Goal: Transaction & Acquisition: Purchase product/service

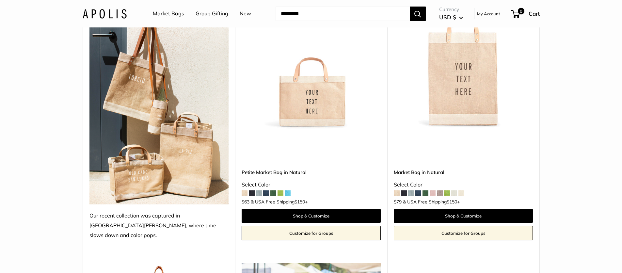
scroll to position [412, 0]
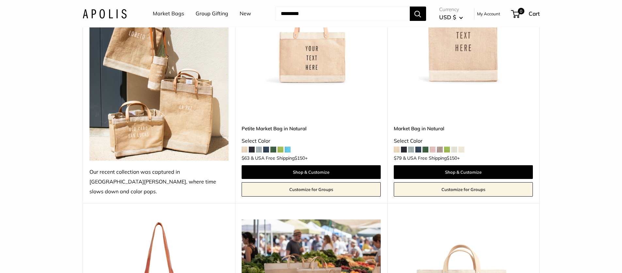
click at [0, 0] on img at bounding box center [0, 0] width 0 height 0
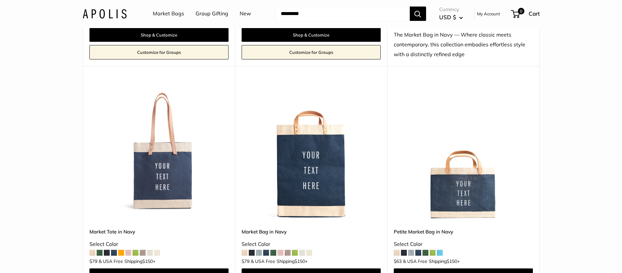
scroll to position [2041, 0]
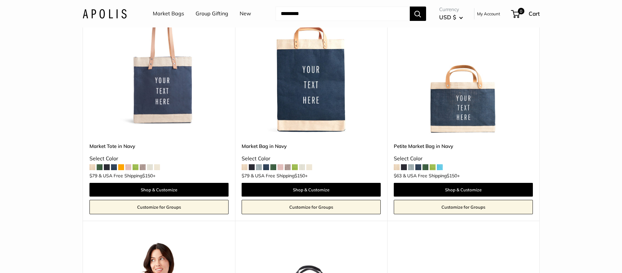
click at [0, 0] on img at bounding box center [0, 0] width 0 height 0
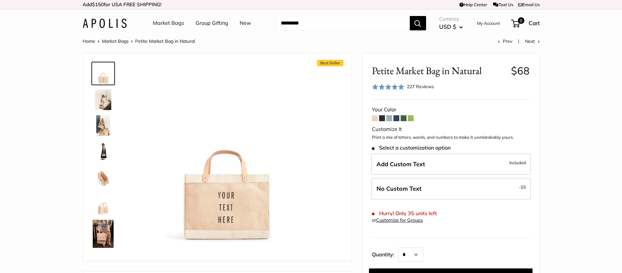
click at [91, 177] on link at bounding box center [102, 177] width 23 height 23
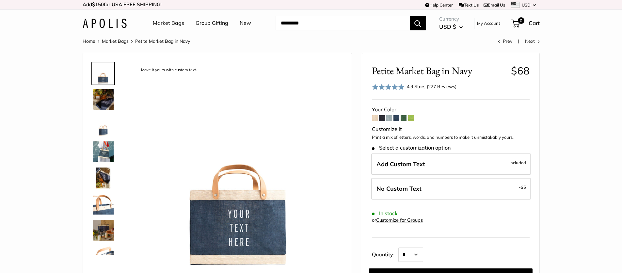
click at [108, 180] on img at bounding box center [103, 177] width 21 height 21
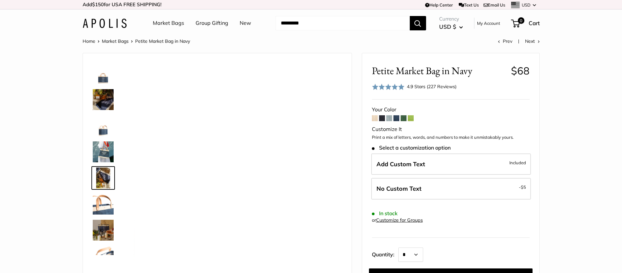
scroll to position [20, 0]
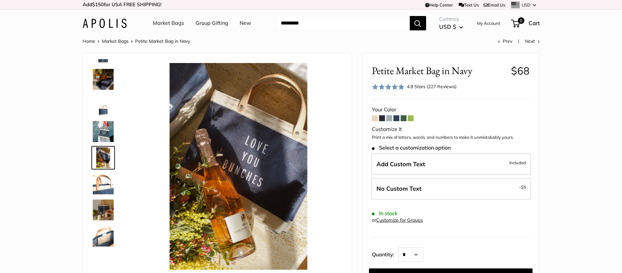
click at [99, 215] on img at bounding box center [103, 209] width 21 height 21
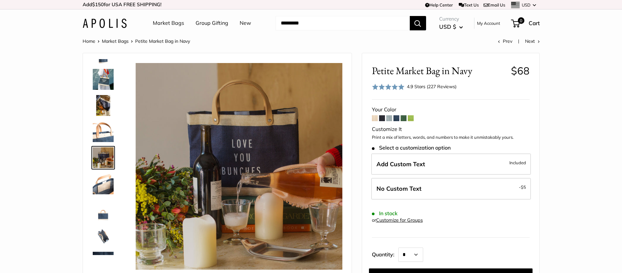
click at [100, 226] on img at bounding box center [103, 235] width 21 height 21
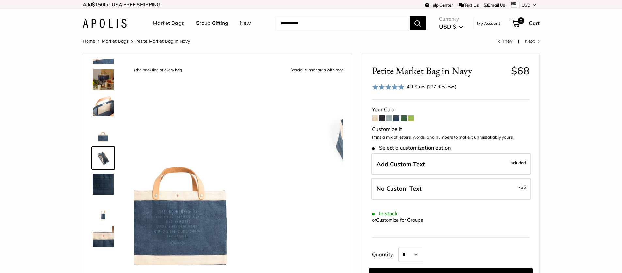
scroll to position [151, 0]
